Goal: Task Accomplishment & Management: Use online tool/utility

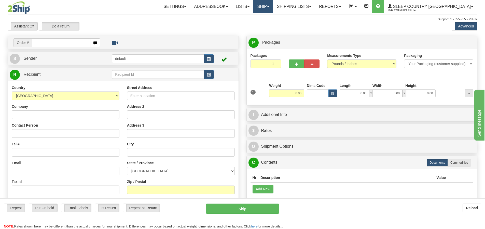
click at [273, 8] on link "Ship" at bounding box center [263, 6] width 20 height 13
click at [268, 23] on span "OnHold / Order Queue" at bounding box center [250, 24] width 36 height 4
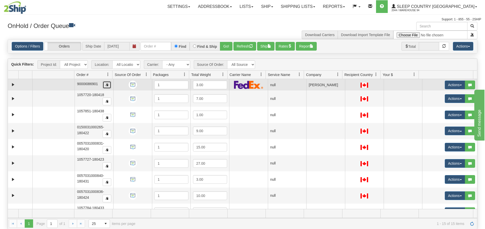
click at [104, 83] on button "button" at bounding box center [107, 85] width 9 height 8
click at [107, 86] on span "button" at bounding box center [106, 84] width 3 height 3
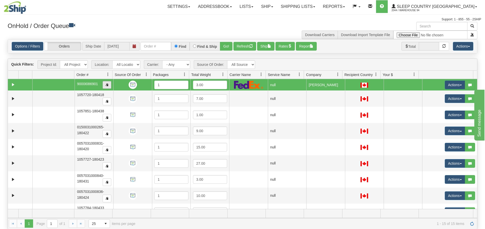
click at [107, 86] on span "button" at bounding box center [106, 84] width 3 height 3
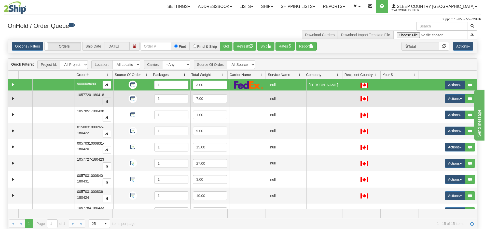
click at [106, 103] on span "button" at bounding box center [106, 101] width 3 height 3
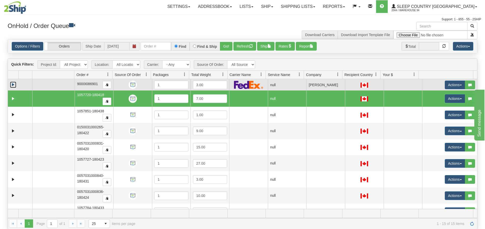
click at [15, 84] on link "Expand" at bounding box center [13, 85] width 6 height 6
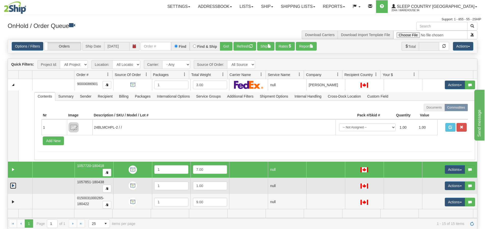
click at [11, 184] on link "Expand" at bounding box center [13, 186] width 6 height 6
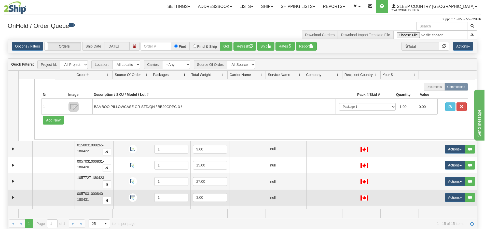
scroll to position [127, 0]
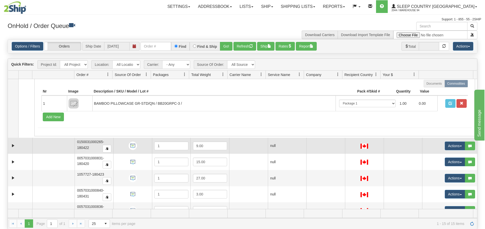
click at [12, 141] on td at bounding box center [20, 146] width 24 height 16
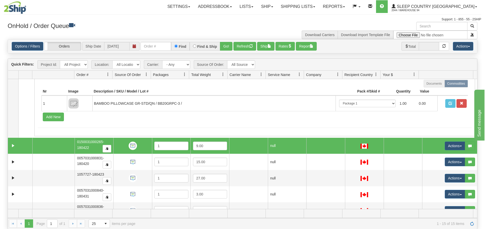
click at [12, 141] on td at bounding box center [20, 146] width 24 height 16
click at [12, 145] on link "Expand" at bounding box center [13, 146] width 6 height 6
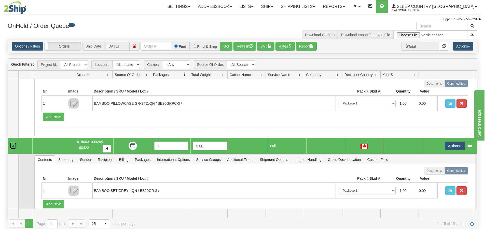
scroll to position [204, 0]
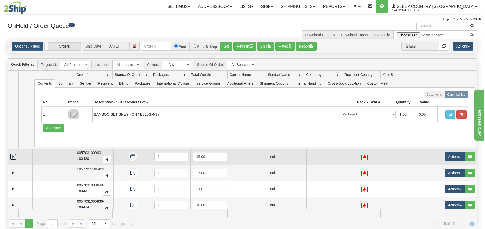
click at [10, 154] on link "Expand" at bounding box center [13, 157] width 6 height 6
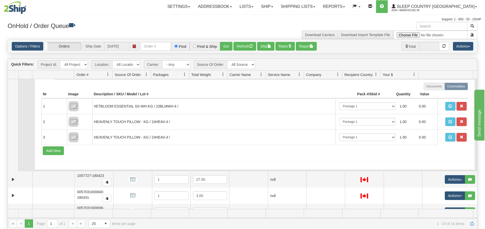
scroll to position [331, 0]
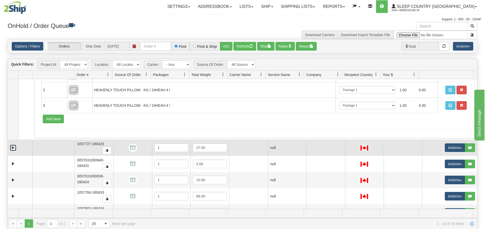
click at [14, 149] on link "Expand" at bounding box center [13, 148] width 6 height 6
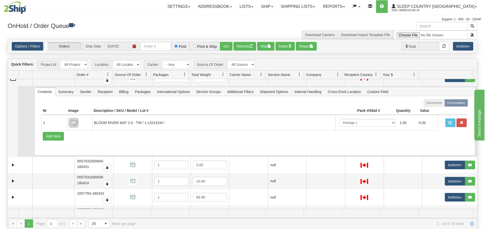
scroll to position [433, 0]
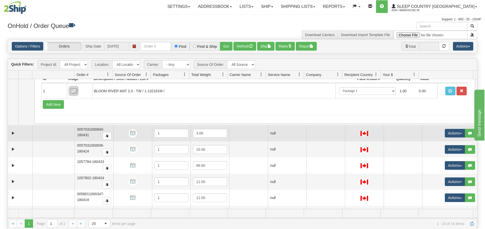
click at [14, 128] on td at bounding box center [20, 133] width 24 height 16
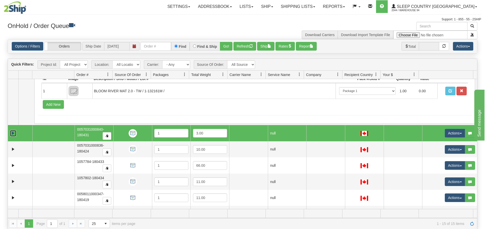
click at [12, 133] on link "Expand" at bounding box center [13, 133] width 6 height 6
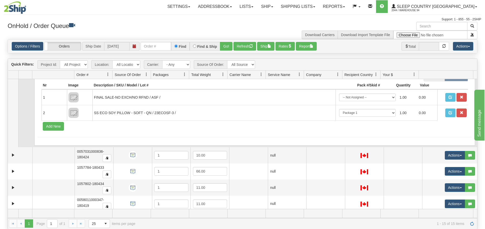
scroll to position [560, 0]
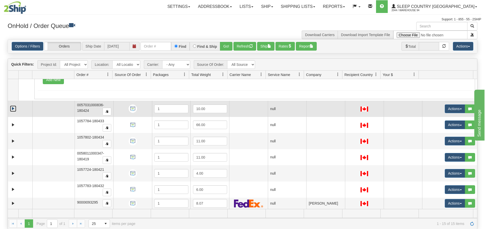
click at [14, 111] on link "Expand" at bounding box center [13, 109] width 6 height 6
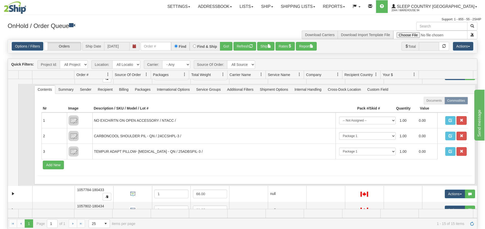
scroll to position [636, 0]
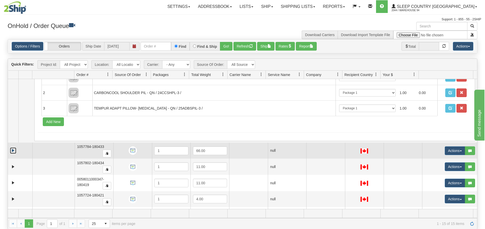
click at [14, 154] on link "Expand" at bounding box center [13, 151] width 6 height 6
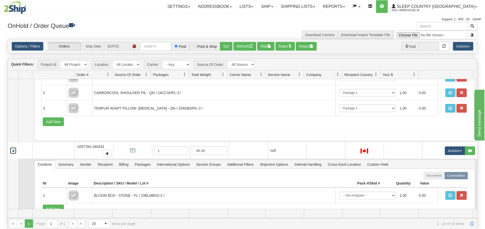
scroll to position [687, 0]
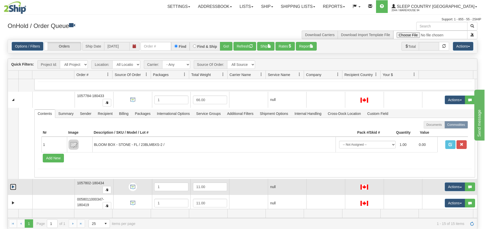
click at [16, 184] on link "Expand" at bounding box center [13, 187] width 6 height 6
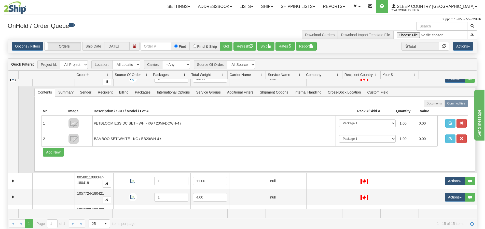
scroll to position [831, 0]
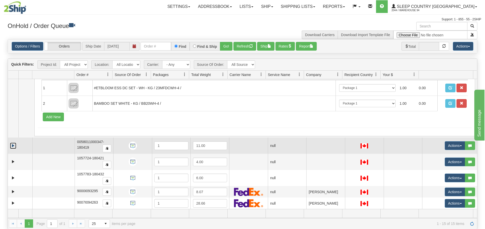
click at [11, 146] on link "Expand" at bounding box center [13, 146] width 6 height 6
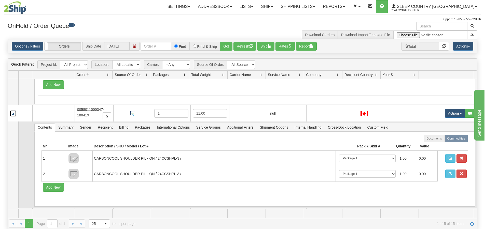
scroll to position [907, 0]
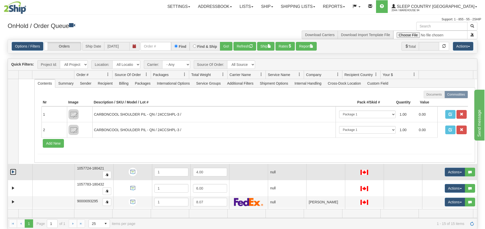
click at [16, 174] on link "Expand" at bounding box center [13, 172] width 6 height 6
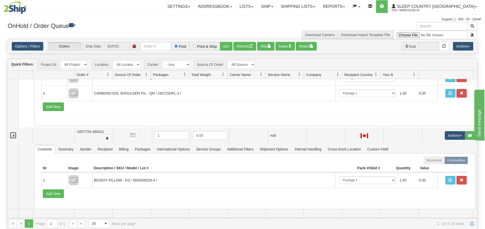
scroll to position [989, 0]
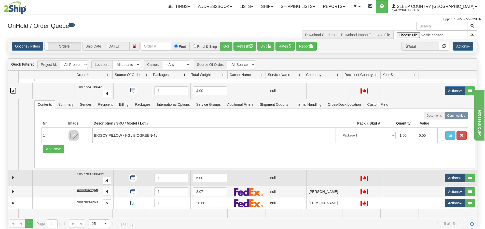
click at [10, 182] on td at bounding box center [20, 178] width 24 height 16
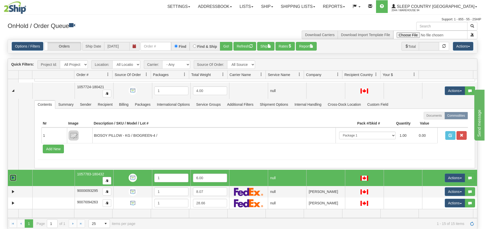
click at [11, 180] on link "Expand" at bounding box center [13, 178] width 6 height 6
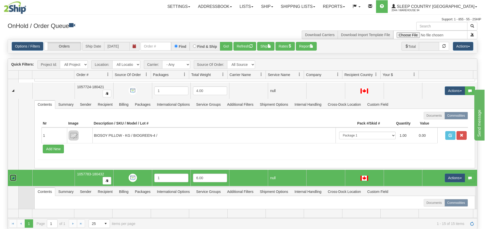
scroll to position [1060, 0]
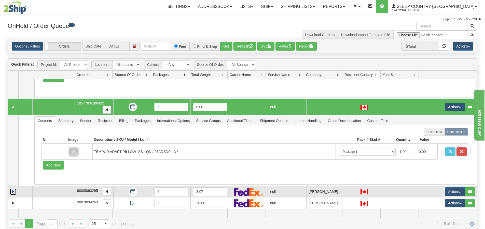
click at [11, 193] on link "Expand" at bounding box center [13, 192] width 6 height 6
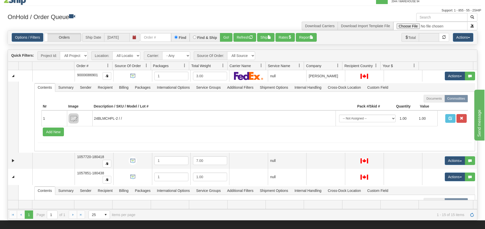
scroll to position [0, 0]
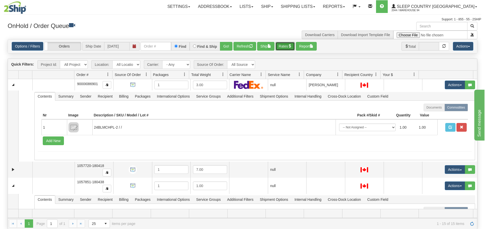
click at [291, 46] on span "button" at bounding box center [290, 46] width 4 height 4
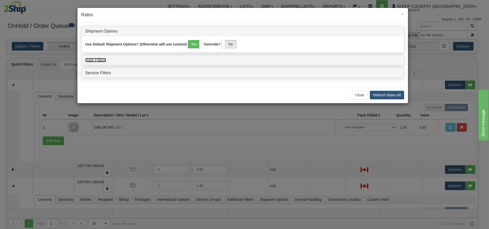
click at [101, 59] on link "Rate Filters" at bounding box center [95, 60] width 21 height 4
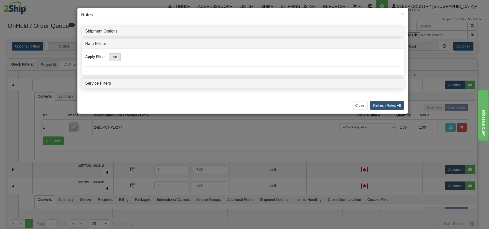
click at [96, 88] on div "Service Filters" at bounding box center [242, 84] width 322 height 10
click at [97, 83] on link "Service Filters" at bounding box center [98, 83] width 26 height 4
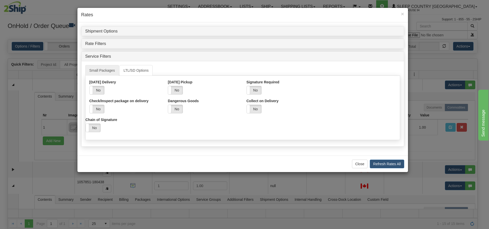
click at [107, 59] on h4 "Service Filters" at bounding box center [242, 56] width 314 height 5
click at [104, 53] on div "Service Filters" at bounding box center [242, 57] width 322 height 10
click at [103, 55] on link "Service Filters" at bounding box center [98, 56] width 26 height 4
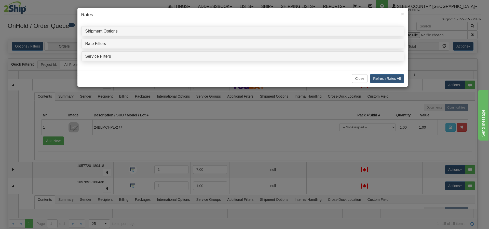
click at [101, 48] on div "Rate Filters" at bounding box center [242, 44] width 322 height 10
click at [101, 47] on div "Rate Filters" at bounding box center [242, 44] width 322 height 10
click at [102, 44] on link "Rate Filters" at bounding box center [95, 43] width 21 height 4
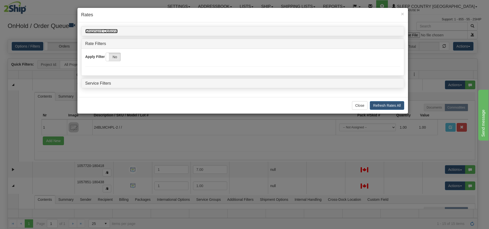
click at [107, 30] on link "Shipment Options" at bounding box center [101, 31] width 32 height 4
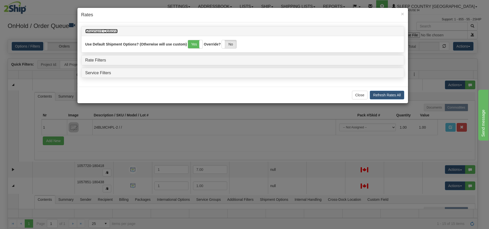
click at [108, 32] on link "Shipment Options" at bounding box center [101, 31] width 32 height 4
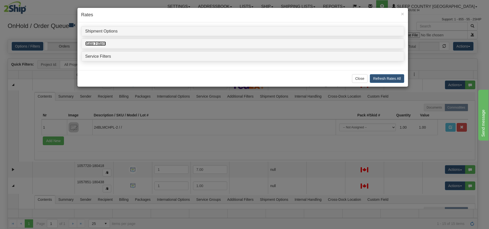
click at [102, 44] on link "Rate Filters" at bounding box center [95, 43] width 21 height 4
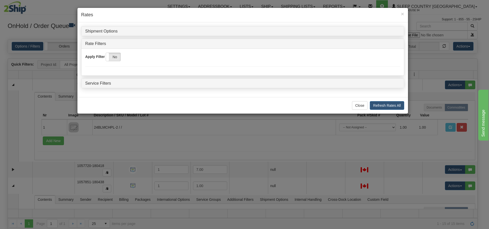
drag, startPoint x: 111, startPoint y: 56, endPoint x: 110, endPoint y: 51, distance: 5.4
click at [111, 53] on label "No" at bounding box center [113, 57] width 15 height 8
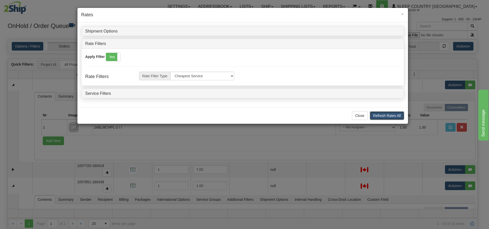
click at [378, 112] on button "Refresh Rates All" at bounding box center [386, 115] width 34 height 9
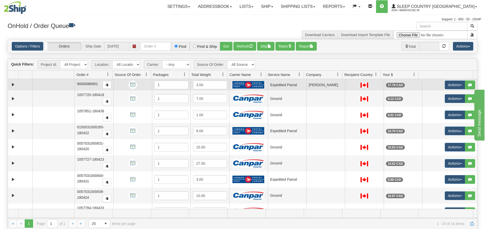
click at [287, 83] on td "Expedited Parcel" at bounding box center [287, 84] width 39 height 11
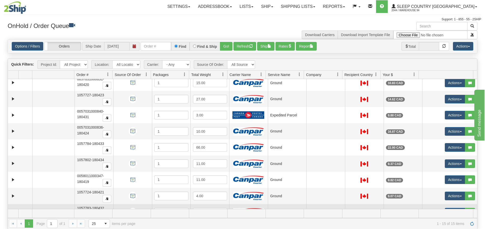
scroll to position [22, 0]
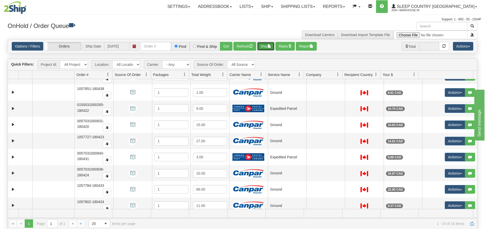
click at [269, 43] on button "Ship" at bounding box center [265, 46] width 17 height 9
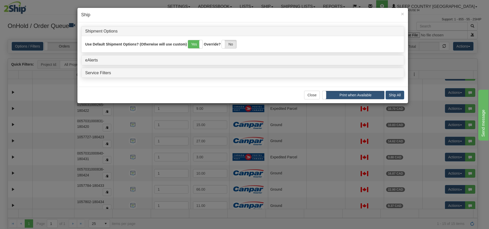
click at [268, 52] on div "Use Default Shipment Options? (Otherwise will use custom) Yes No Override? Yes …" at bounding box center [242, 44] width 322 height 17
click at [308, 94] on button "Close" at bounding box center [312, 95] width 16 height 9
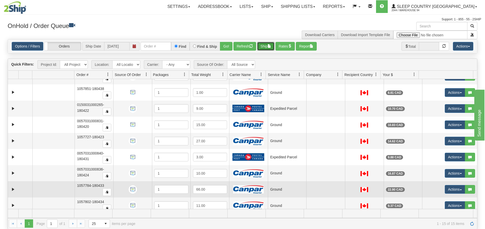
scroll to position [0, 0]
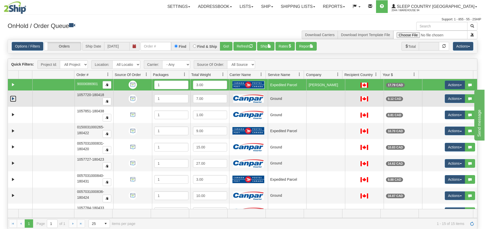
click at [11, 100] on link "Expand" at bounding box center [13, 99] width 6 height 6
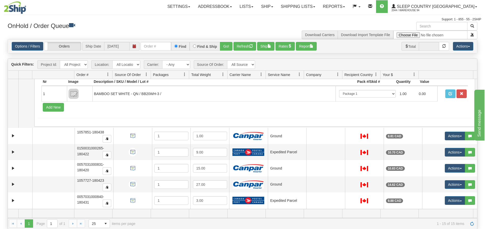
scroll to position [51, 0]
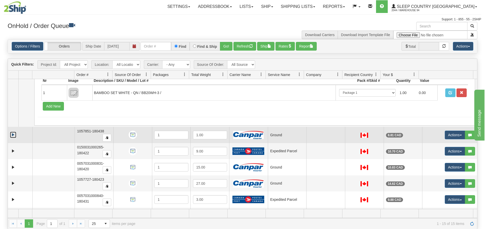
click at [11, 136] on link "Expand" at bounding box center [13, 135] width 6 height 6
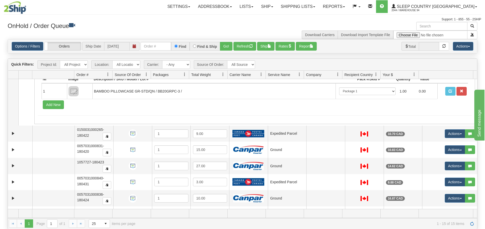
scroll to position [153, 0]
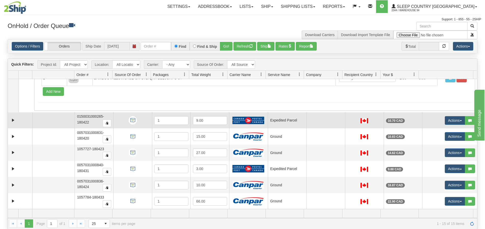
click at [12, 125] on td at bounding box center [20, 120] width 24 height 16
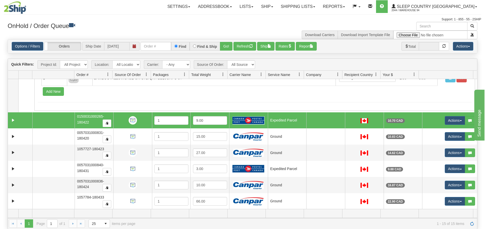
click at [13, 124] on td at bounding box center [20, 120] width 24 height 16
click at [15, 121] on link "Expand" at bounding box center [13, 120] width 6 height 6
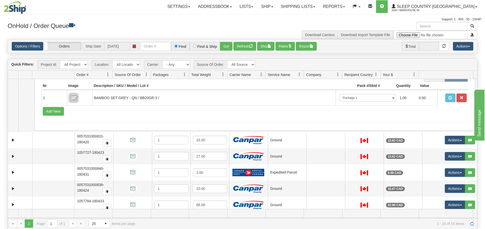
scroll to position [229, 0]
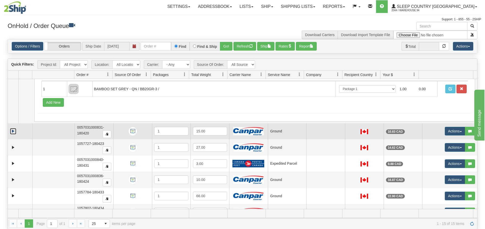
click at [10, 132] on link "Expand" at bounding box center [13, 131] width 6 height 6
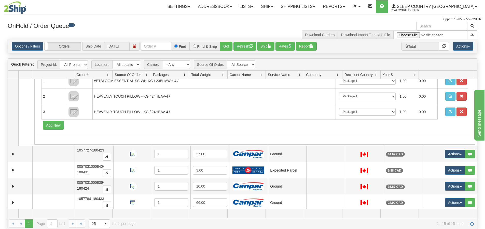
scroll to position [331, 0]
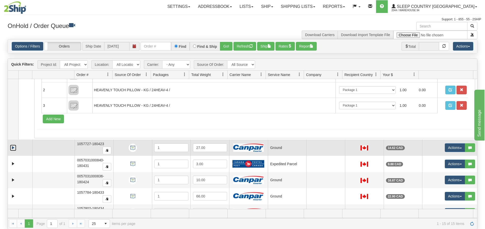
click at [12, 148] on link "Expand" at bounding box center [13, 148] width 6 height 6
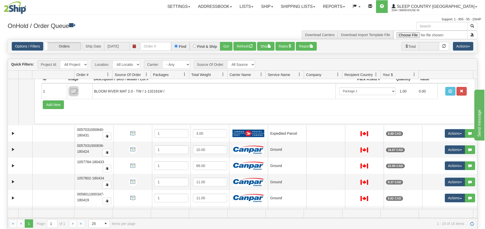
scroll to position [433, 0]
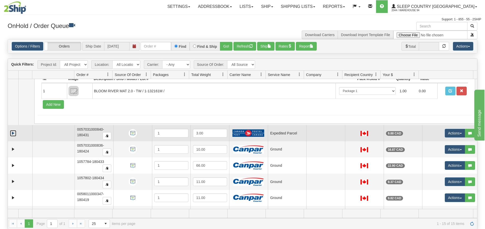
click at [14, 136] on link "Expand" at bounding box center [13, 133] width 6 height 6
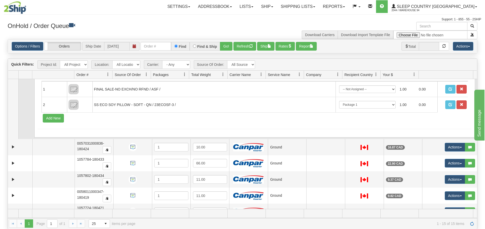
scroll to position [509, 0]
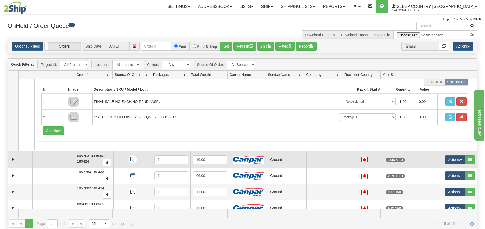
click at [15, 155] on td at bounding box center [20, 160] width 24 height 16
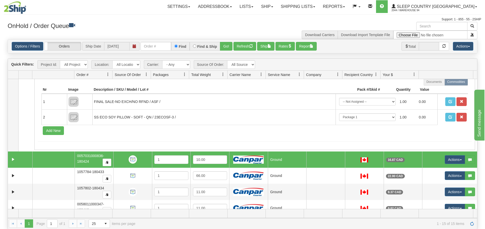
click at [15, 155] on td at bounding box center [20, 160] width 24 height 16
click at [15, 159] on link "Expand" at bounding box center [13, 159] width 6 height 6
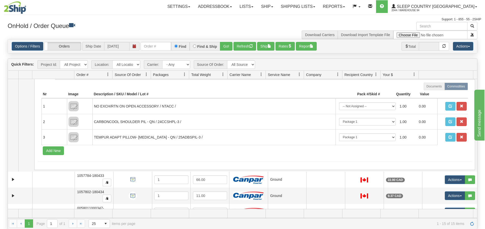
scroll to position [662, 0]
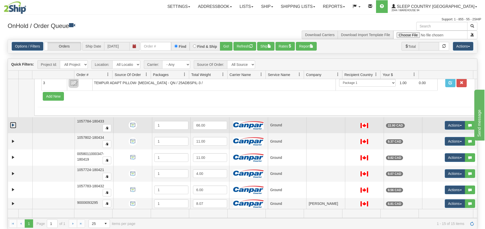
click at [14, 125] on link "Expand" at bounding box center [13, 125] width 6 height 6
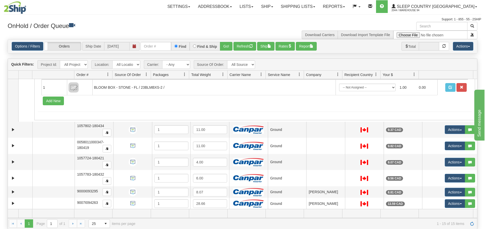
scroll to position [745, 0]
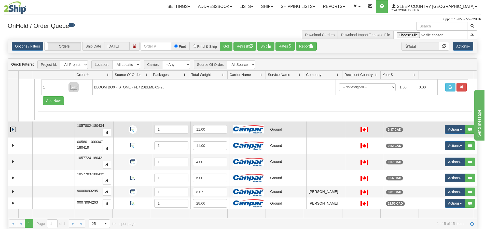
click at [14, 128] on link "Expand" at bounding box center [13, 129] width 6 height 6
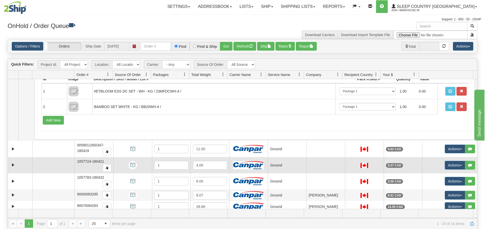
scroll to position [831, 0]
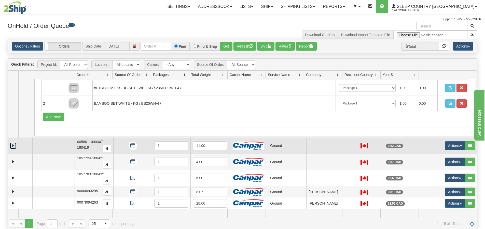
click at [11, 146] on link "Expand" at bounding box center [13, 146] width 6 height 6
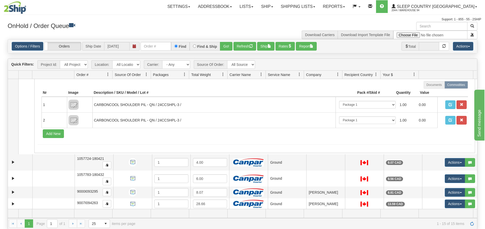
scroll to position [918, 0]
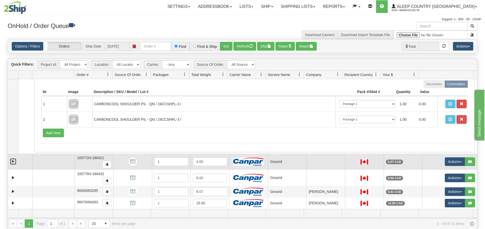
click at [13, 163] on link "Expand" at bounding box center [13, 162] width 6 height 6
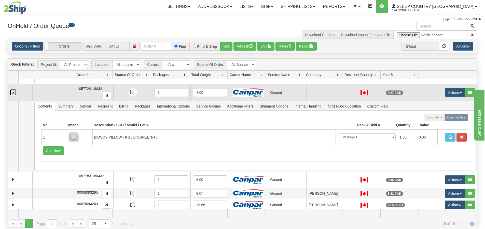
scroll to position [989, 0]
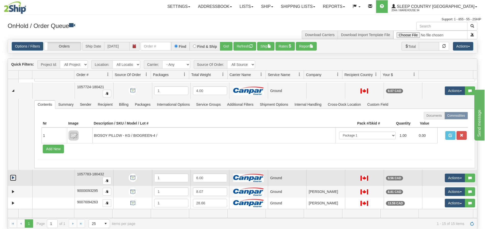
click at [14, 177] on link "Expand" at bounding box center [13, 178] width 6 height 6
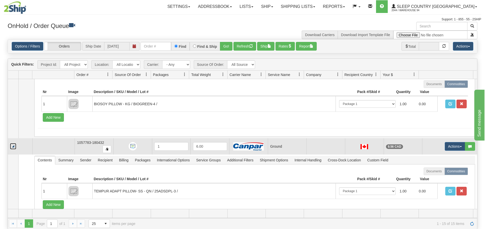
scroll to position [1060, 0]
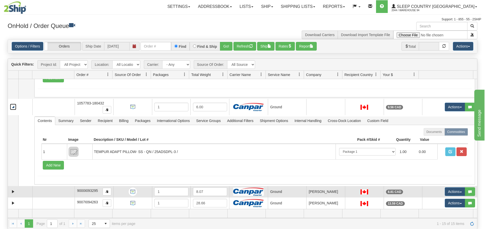
click at [11, 196] on td at bounding box center [20, 191] width 24 height 11
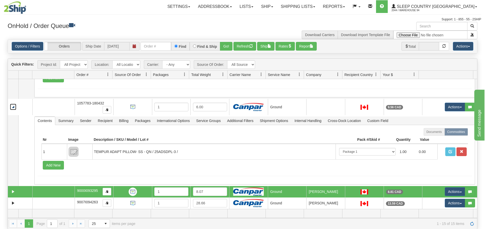
click at [12, 195] on td at bounding box center [20, 191] width 24 height 11
click at [12, 193] on link "Expand" at bounding box center [13, 192] width 6 height 6
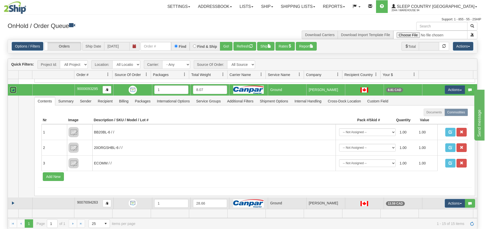
scroll to position [76, 0]
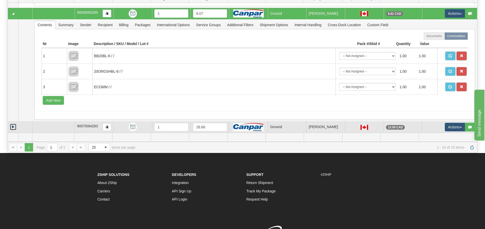
click at [11, 127] on link "Expand" at bounding box center [13, 127] width 6 height 6
click at [11, 127] on link "Collapse" at bounding box center [13, 127] width 6 height 6
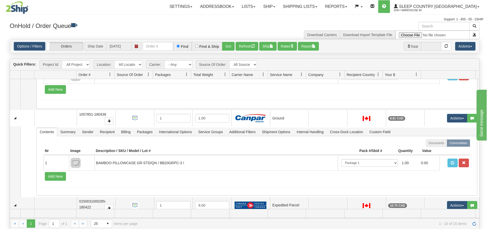
scroll to position [0, 0]
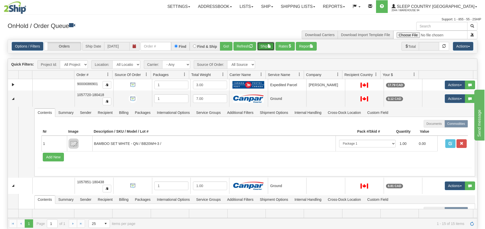
click at [273, 46] on button "Ship" at bounding box center [265, 46] width 17 height 9
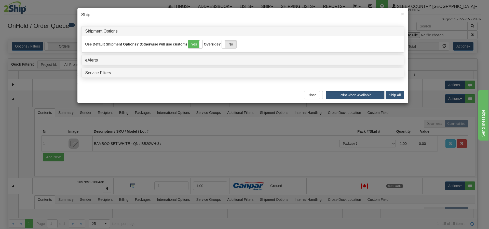
click at [83, 73] on div "Service Filters" at bounding box center [242, 73] width 322 height 10
click at [90, 73] on link "Service Filters" at bounding box center [98, 73] width 26 height 4
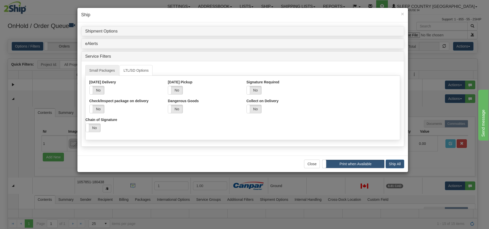
click at [368, 169] on div "Close Wait and Print in Sequence Print when Available Ship All" at bounding box center [242, 164] width 330 height 17
click at [369, 166] on label "Print when Available" at bounding box center [353, 164] width 61 height 8
click at [369, 166] on label "Wait and Print in Sequence" at bounding box center [353, 164] width 62 height 8
click at [388, 162] on button "Ship All" at bounding box center [394, 164] width 19 height 9
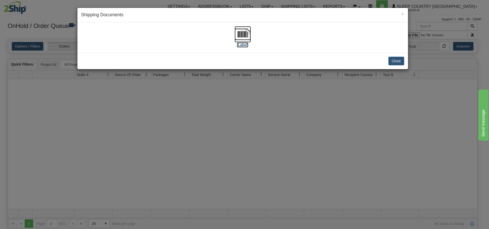
click at [243, 41] on img at bounding box center [242, 34] width 16 height 16
